Goal: Book appointment/travel/reservation

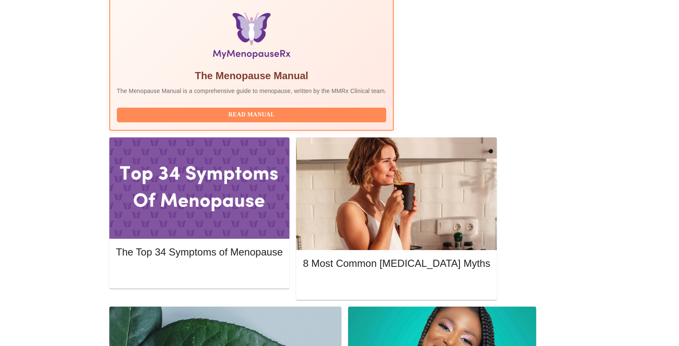
scroll to position [288, 0]
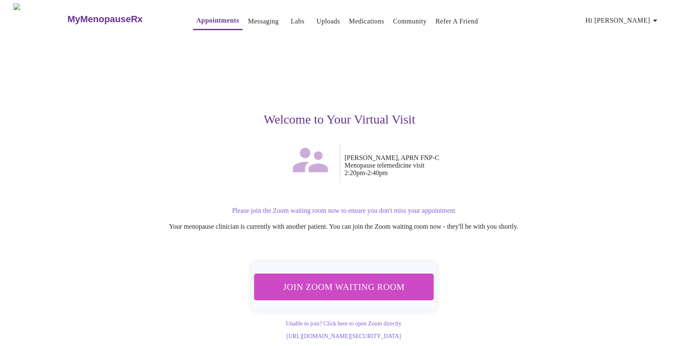
click at [338, 274] on button "Join Zoom Waiting Room" at bounding box center [344, 287] width 180 height 26
